Goal: Information Seeking & Learning: Learn about a topic

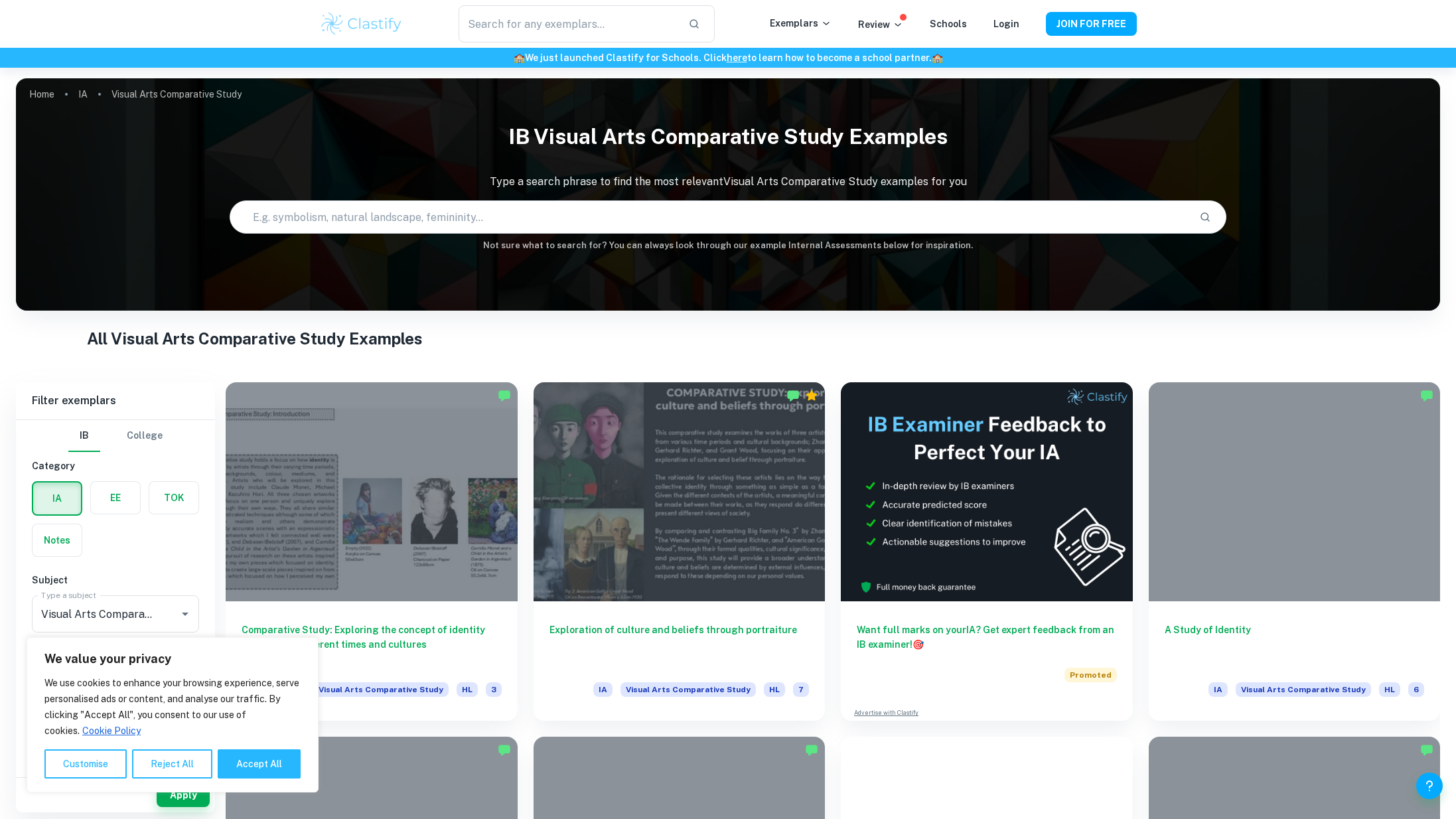
scroll to position [1, 0]
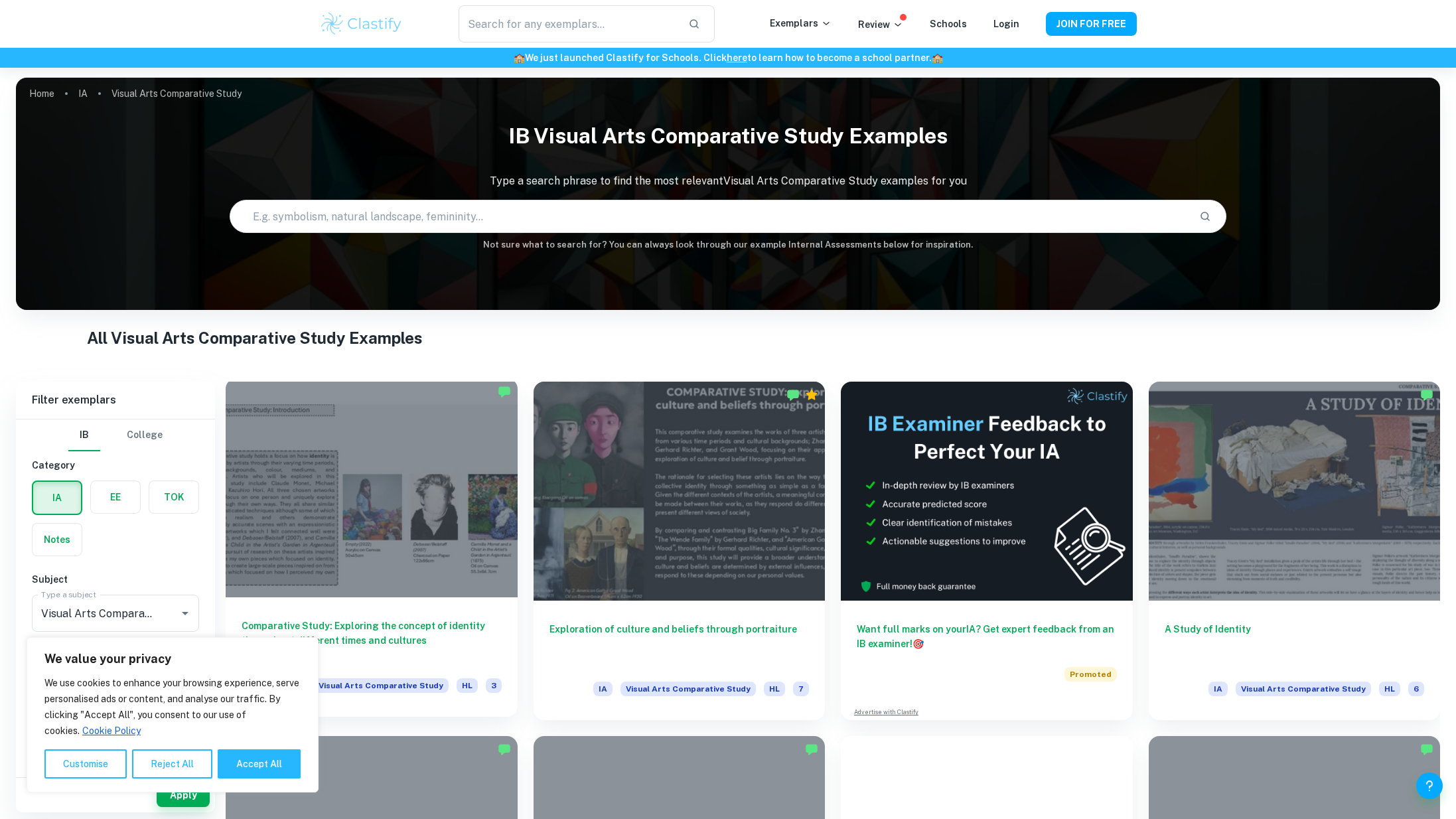
click at [400, 483] on div at bounding box center [372, 488] width 292 height 219
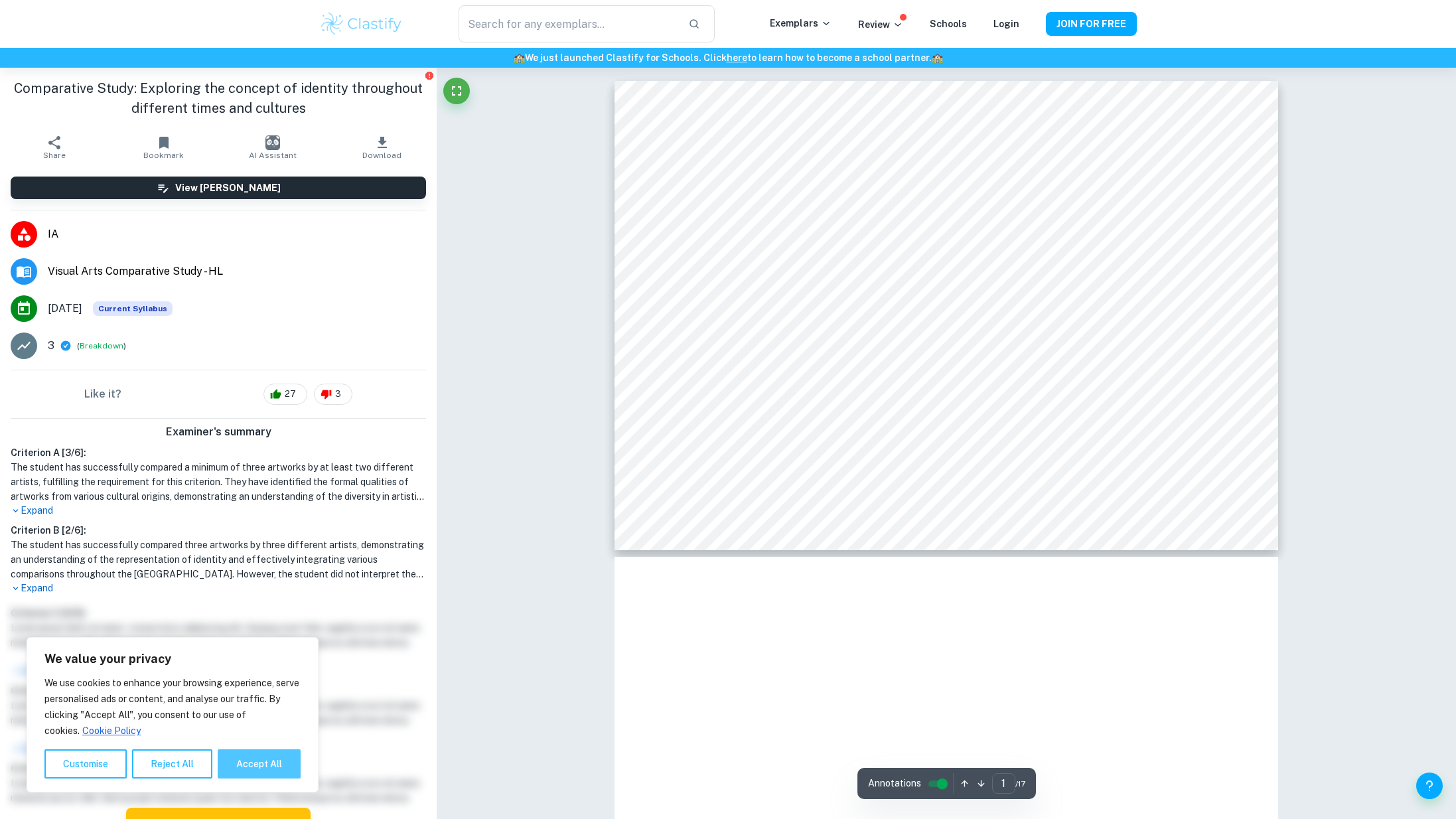
click at [291, 759] on button "Accept All" at bounding box center [258, 764] width 83 height 29
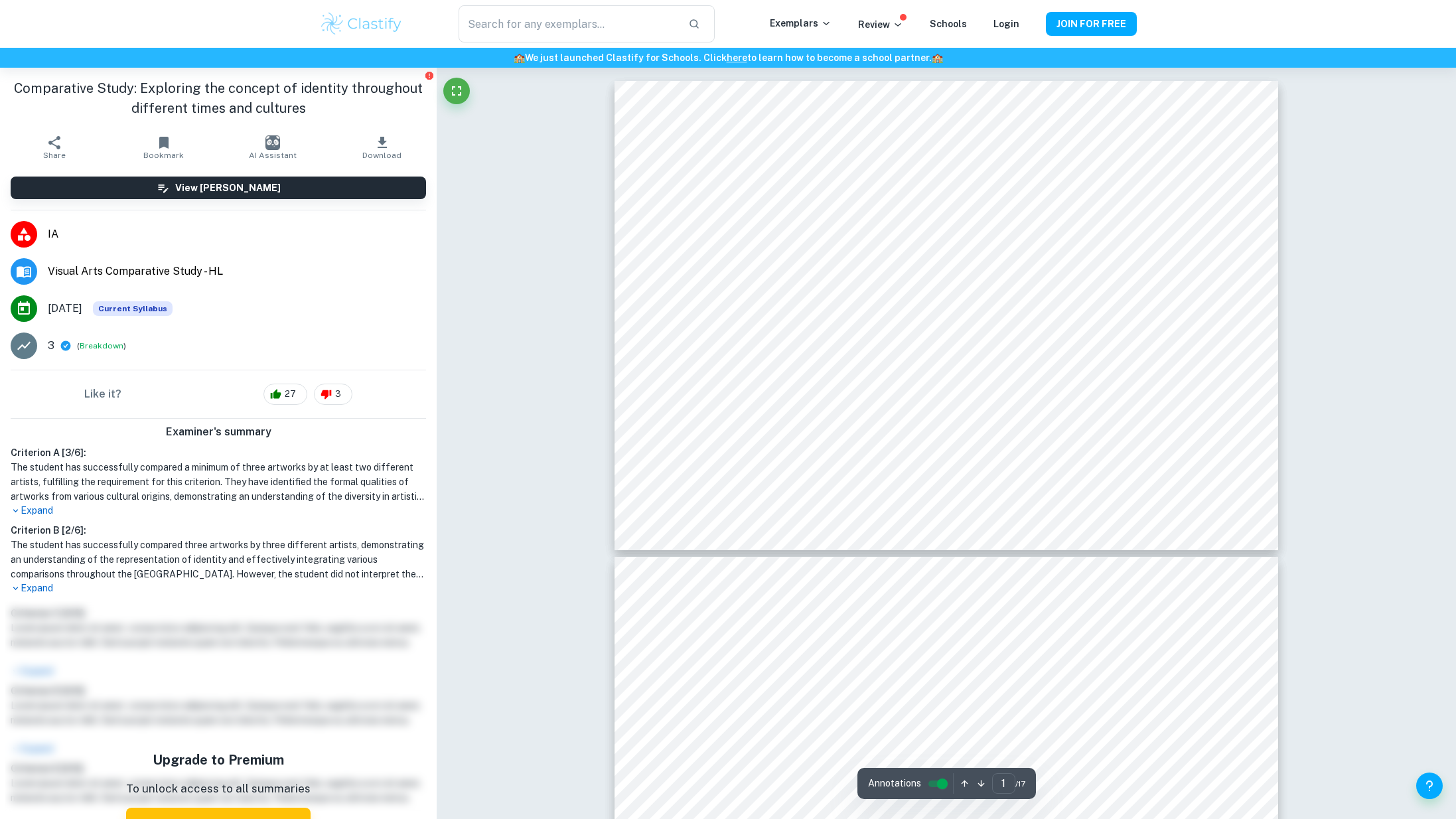
checkbox input "true"
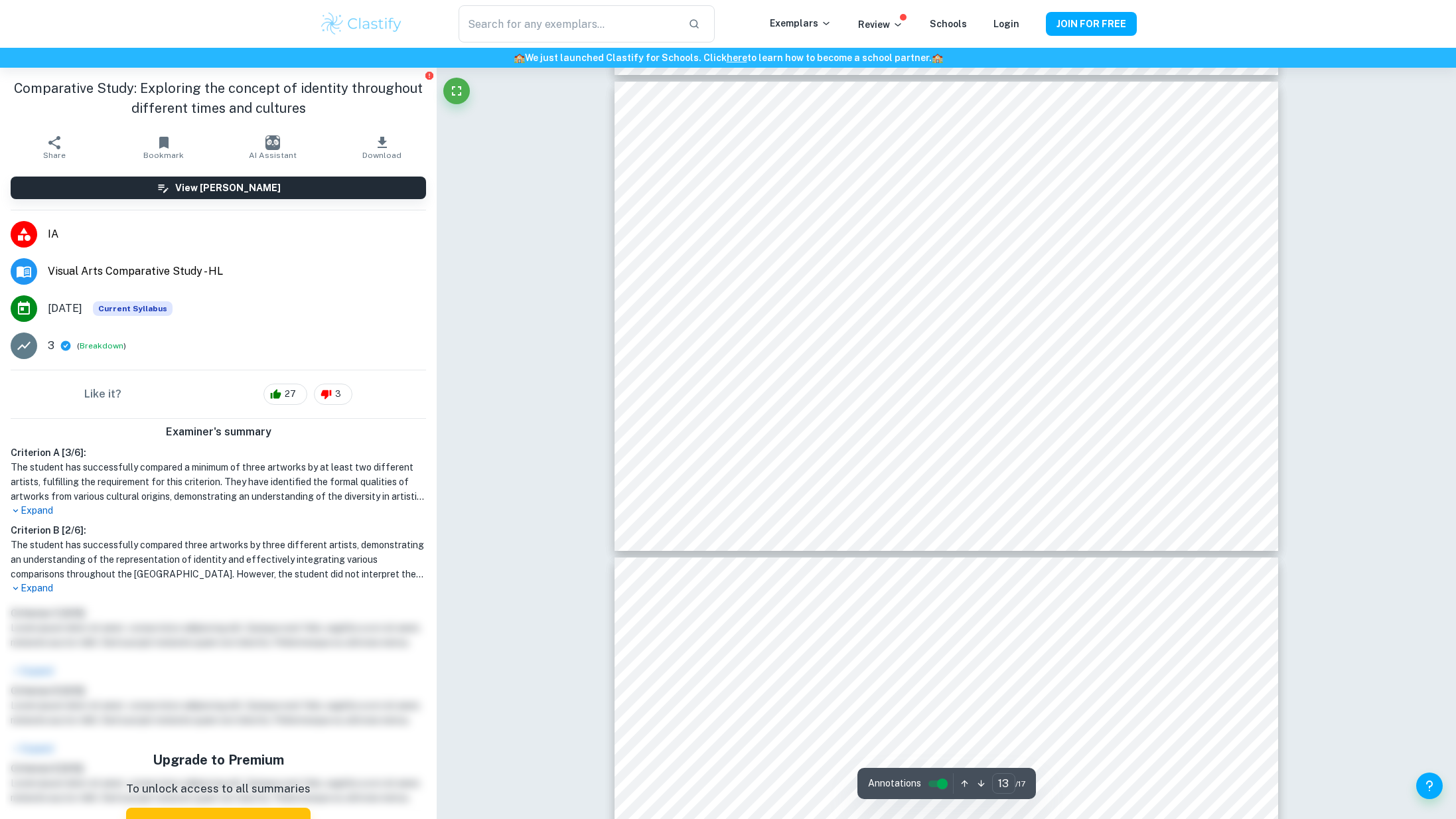
scroll to position [6057, 0]
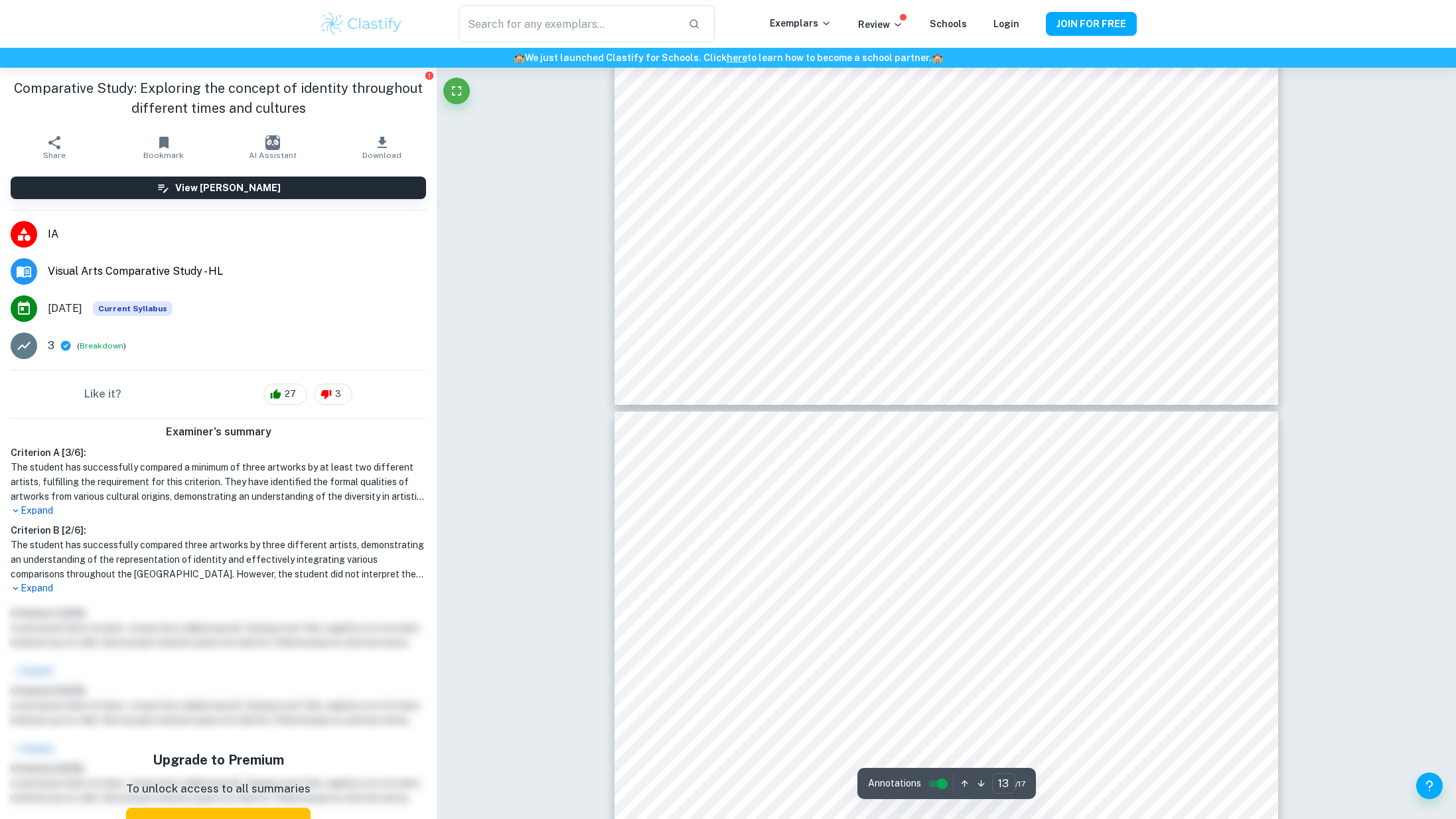
type input "14"
